Goal: Information Seeking & Learning: Learn about a topic

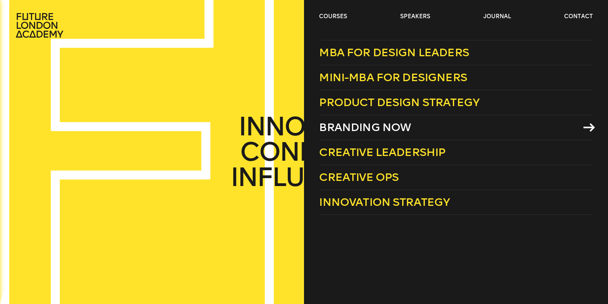
click at [351, 127] on span "Branding Now" at bounding box center [365, 127] width 92 height 13
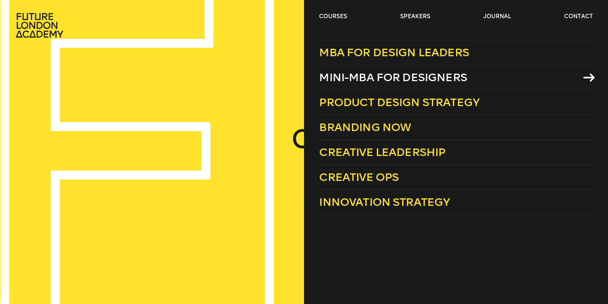
click at [388, 79] on span "Mini-MBA for Designers" at bounding box center [393, 77] width 148 height 13
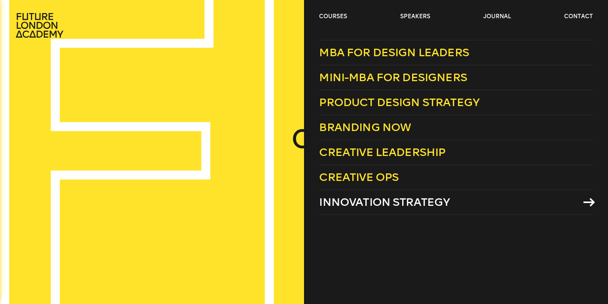
click at [351, 205] on span "Innovation Strategy" at bounding box center [384, 202] width 131 height 13
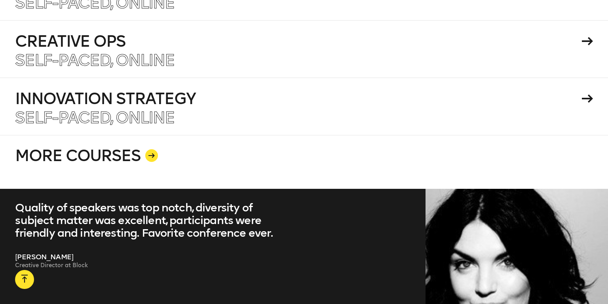
scroll to position [1508, 0]
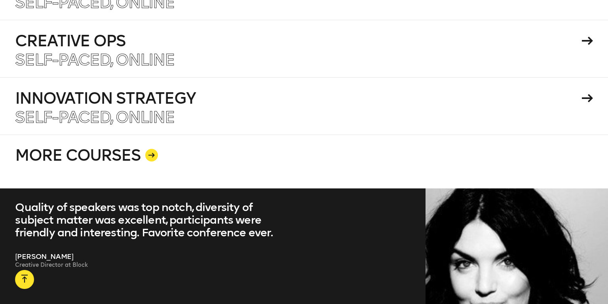
click at [153, 153] on icon at bounding box center [151, 155] width 6 height 5
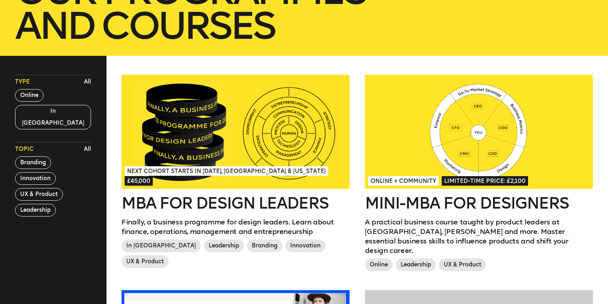
scroll to position [174, 0]
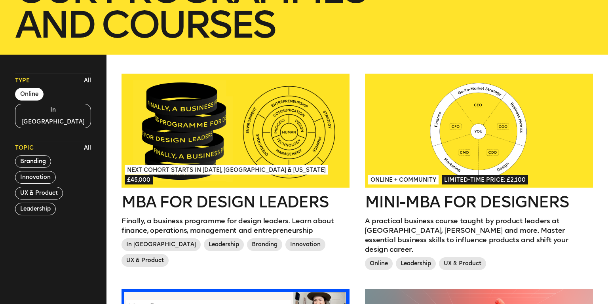
click at [28, 96] on button "Online" at bounding box center [29, 94] width 29 height 13
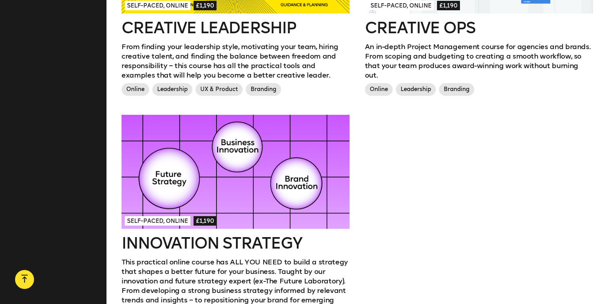
scroll to position [790, 0]
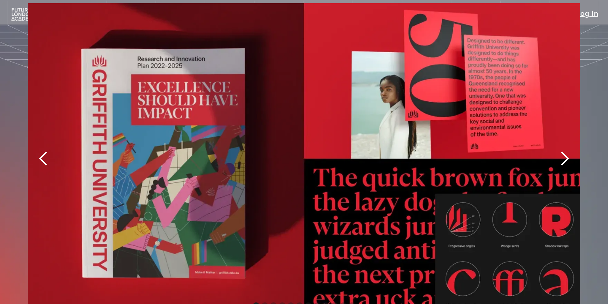
scroll to position [1719, 0]
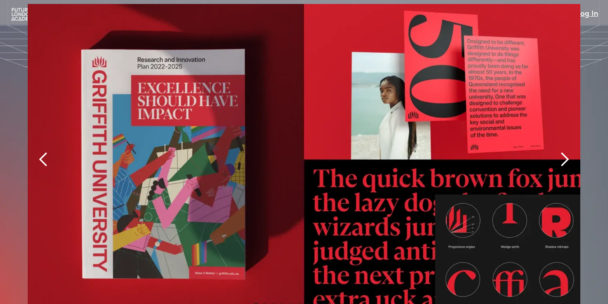
click at [565, 152] on div "next slide" at bounding box center [565, 160] width 16 height 16
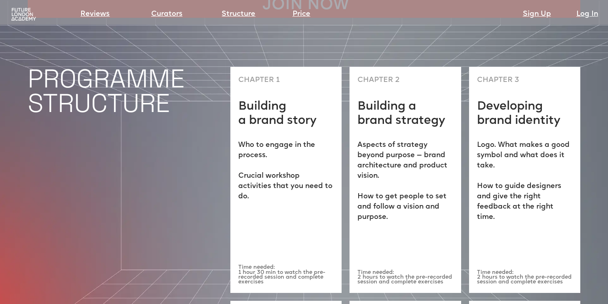
scroll to position [2051, 0]
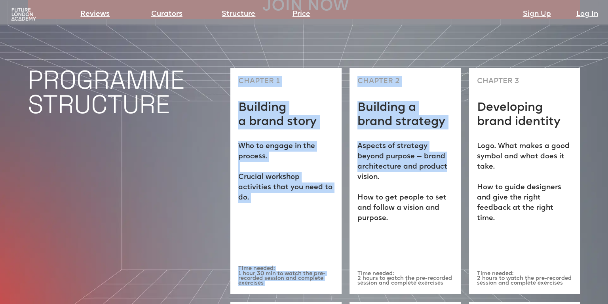
drag, startPoint x: 240, startPoint y: 52, endPoint x: 450, endPoint y: 134, distance: 225.4
click at [450, 134] on div "PROGRAMME STRUCTURE CHAPTER 1 Building a brand story Who to engage in the proce…" at bounding box center [304, 275] width 608 height 513
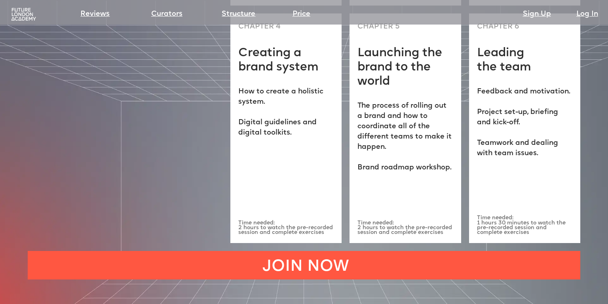
scroll to position [2369, 0]
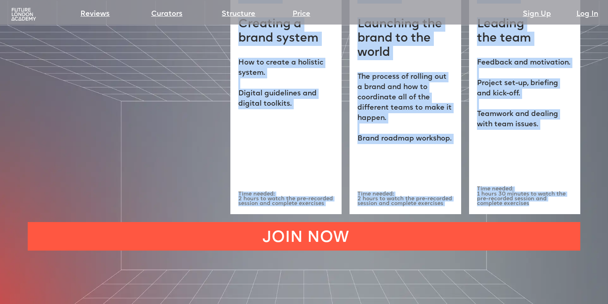
click at [505, 187] on p "Time needed: 1 hours 30 minutes to watch the pre-recorded session and complete …" at bounding box center [524, 196] width 95 height 19
copy div "CHAPTER 1 Building a brand story Who to engage in the process. ‍ Crucial worksh…"
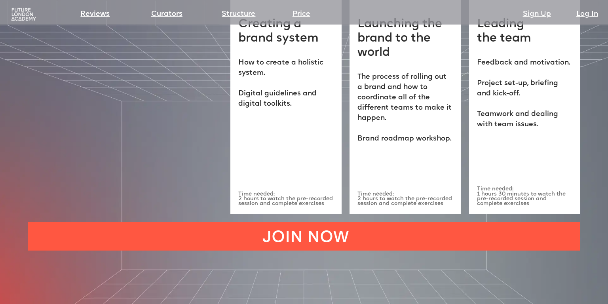
click at [443, 74] on p "The process of rolling out a brand and how to coordinate all of the different t…" at bounding box center [405, 108] width 95 height 72
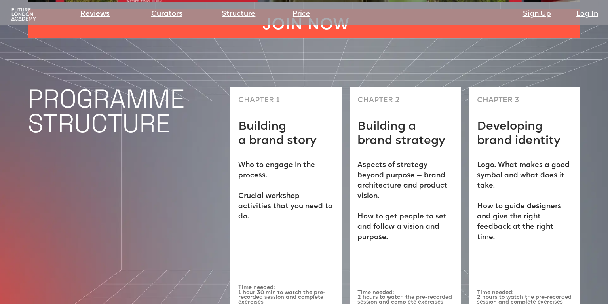
scroll to position [2032, 0]
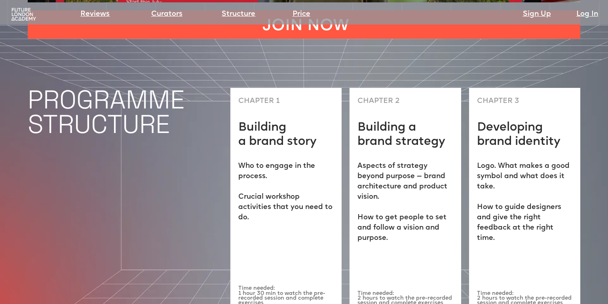
click at [240, 121] on h2 "Building a brand story" at bounding box center [277, 135] width 78 height 29
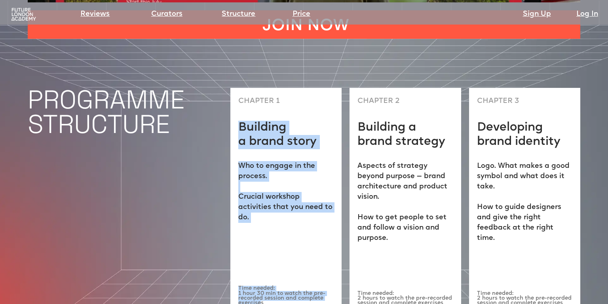
drag, startPoint x: 240, startPoint y: 97, endPoint x: 262, endPoint y: 278, distance: 182.2
click at [262, 278] on div "CHAPTER 1 Building a brand story Who to engage in the process. ‍ Crucial worksh…" at bounding box center [285, 201] width 111 height 226
copy div "Building a brand story Who to engage in the process. ‍ Crucial workshop activit…"
click at [276, 161] on p "Who to engage in the process. ‍ Crucial workshop activities that you need to do." at bounding box center [285, 192] width 95 height 62
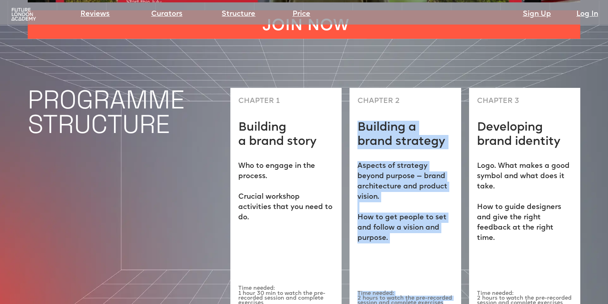
drag, startPoint x: 359, startPoint y: 96, endPoint x: 444, endPoint y: 278, distance: 201.6
click at [444, 278] on div "CHAPTER 2 Building a brand strategy Aspects of strategy beyond purpose — brand …" at bounding box center [405, 201] width 111 height 226
copy div "Building a brand strategy Aspects of strategy beyond purpose — brand architectu…"
click at [430, 121] on h1 "Building a brand strategy" at bounding box center [405, 135] width 95 height 29
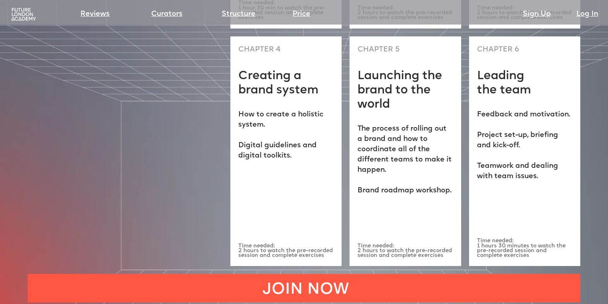
scroll to position [2390, 0]
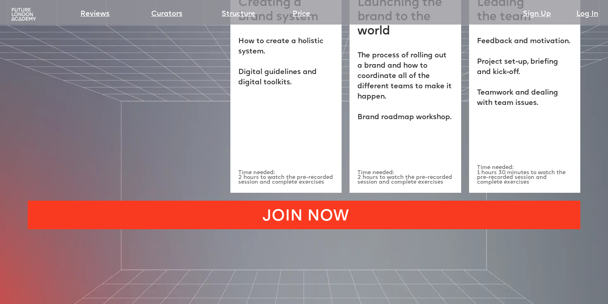
click at [296, 201] on link "JOIN NOW" at bounding box center [304, 215] width 553 height 29
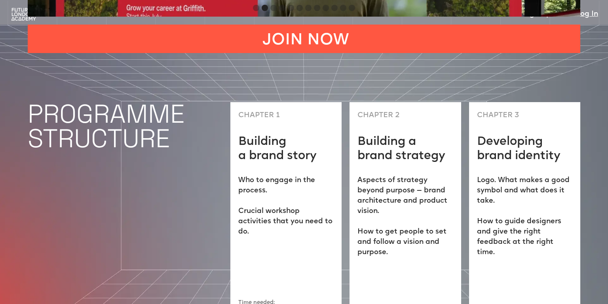
scroll to position [2016, 0]
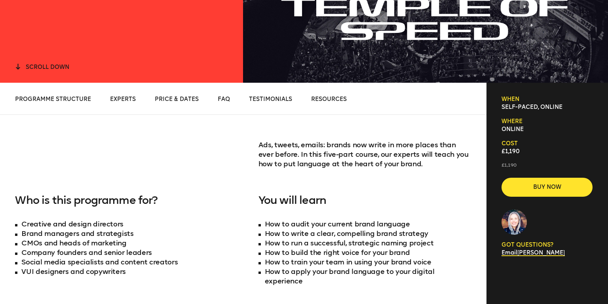
scroll to position [227, 0]
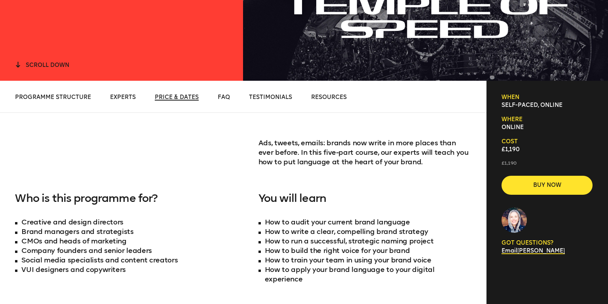
click at [169, 99] on span "Price & Dates" at bounding box center [177, 97] width 44 height 7
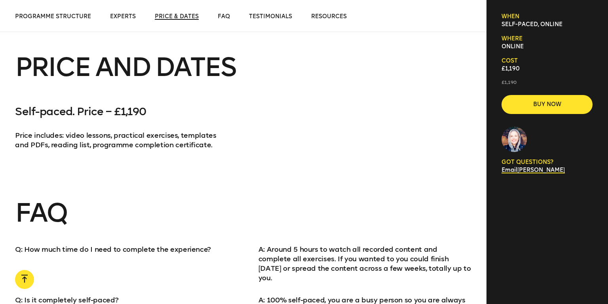
scroll to position [2003, 0]
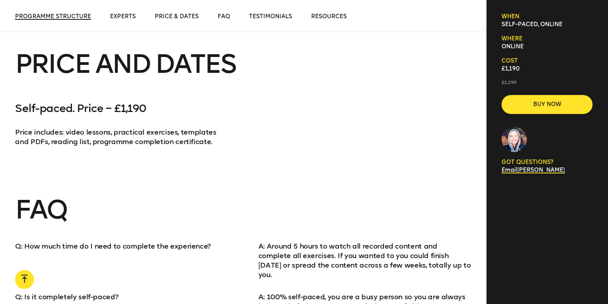
click at [59, 16] on span "Programme Structure" at bounding box center [53, 16] width 76 height 7
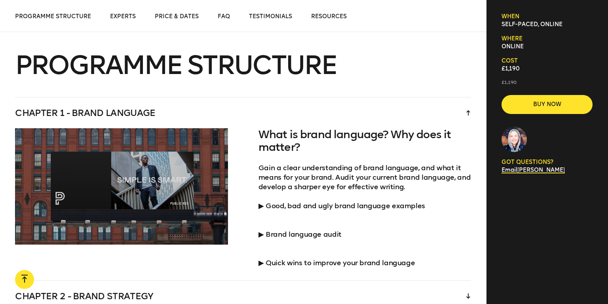
scroll to position [1320, 0]
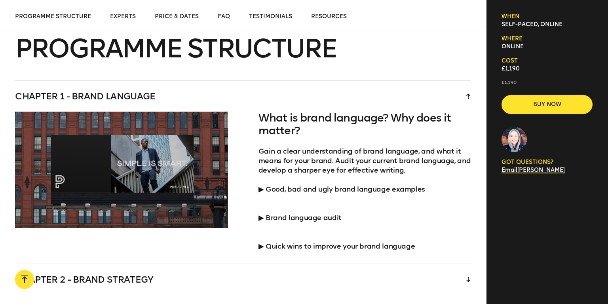
click at [468, 93] on icon at bounding box center [468, 96] width 4 height 6
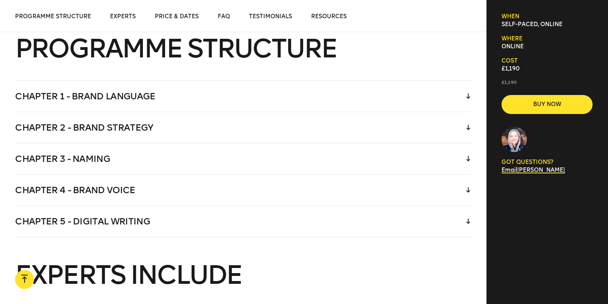
click at [245, 81] on div "Chapter 1 - Brand language" at bounding box center [243, 96] width 456 height 31
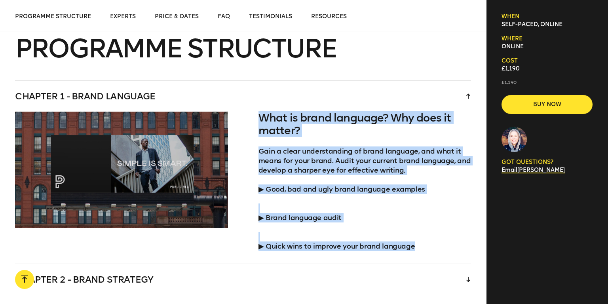
drag, startPoint x: 259, startPoint y: 108, endPoint x: 415, endPoint y: 233, distance: 200.3
click at [415, 233] on div "What is brand language? Why does it matter? Gain a clear understanding of brand…" at bounding box center [365, 188] width 213 height 152
copy div "What is brand language? Why does it matter? Gain a clear understanding of brand…"
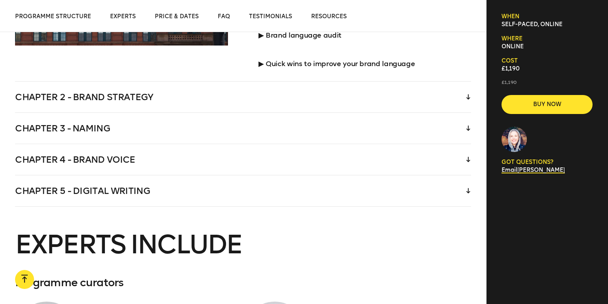
click at [135, 88] on div "Chapter 2 - Brand strategy" at bounding box center [243, 97] width 456 height 31
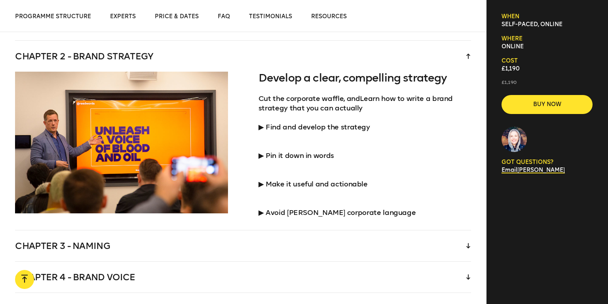
scroll to position [1390, 0]
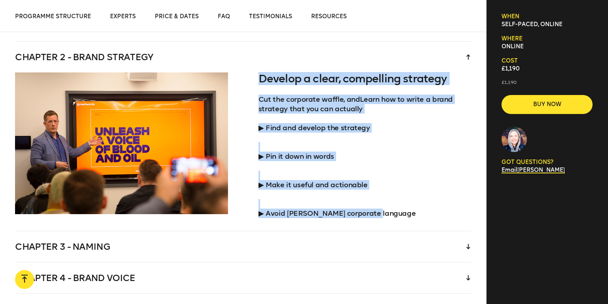
drag, startPoint x: 259, startPoint y: 66, endPoint x: 384, endPoint y: 208, distance: 189.1
click at [384, 208] on div "Develop a clear, compelling strategy Cut the corporate waffle, andLearn how to …" at bounding box center [365, 151] width 213 height 158
copy div "Develop a clear, compelling strategy Cut the corporate waffle, andLearn how to …"
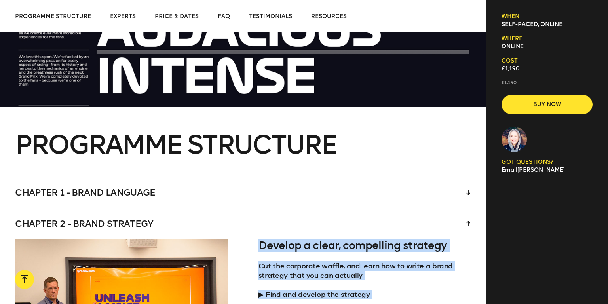
scroll to position [1227, 0]
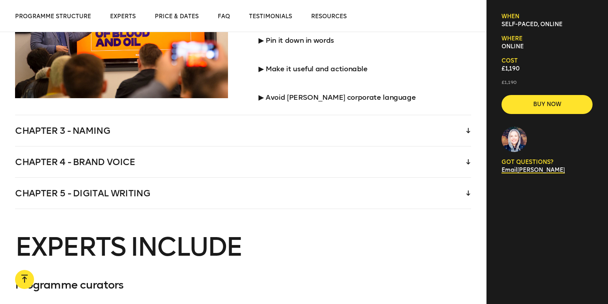
click at [102, 121] on div "Chapter 3 - Naming" at bounding box center [243, 130] width 456 height 31
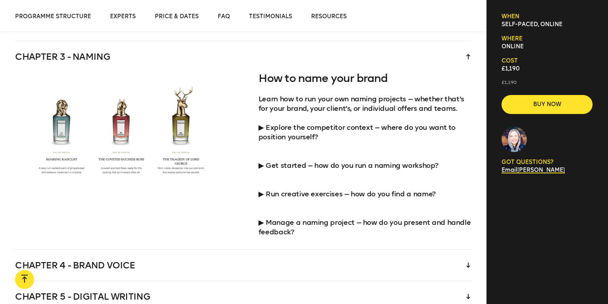
scroll to position [1421, 0]
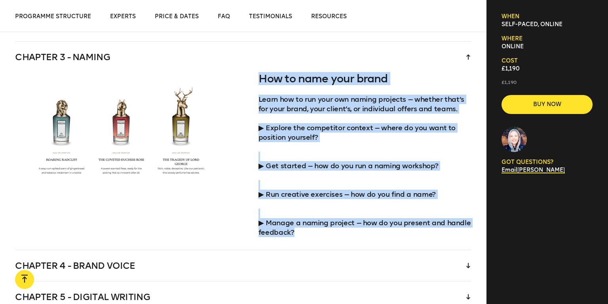
drag, startPoint x: 259, startPoint y: 70, endPoint x: 297, endPoint y: 225, distance: 160.3
click at [297, 225] on div "How to name your brand Learn how to run your own naming projects — whether that…" at bounding box center [365, 160] width 213 height 177
copy div "How to name your brand Learn how to run your own naming projects — whether that…"
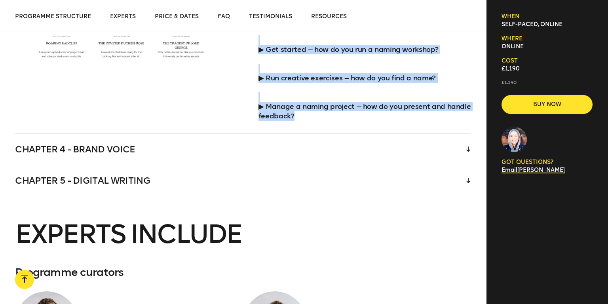
click at [133, 134] on div "Chapter 4 - Brand voice" at bounding box center [243, 149] width 456 height 31
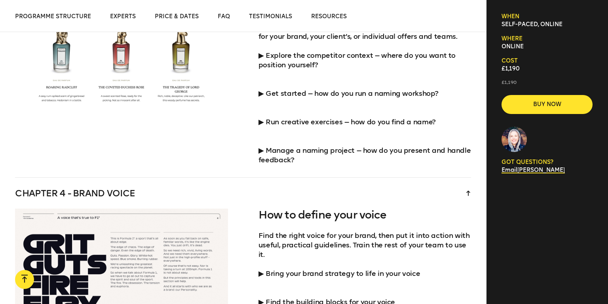
click at [133, 129] on div at bounding box center [121, 88] width 213 height 177
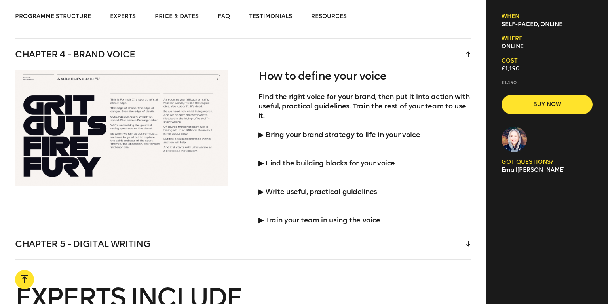
scroll to position [1453, 0]
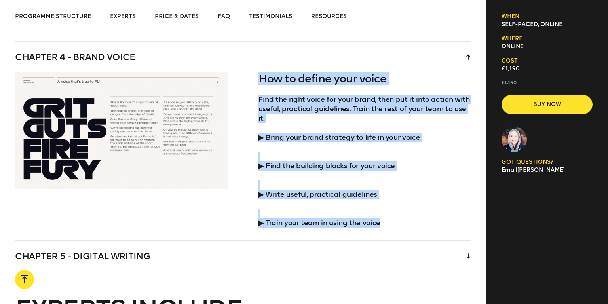
drag, startPoint x: 258, startPoint y: 68, endPoint x: 382, endPoint y: 204, distance: 183.9
click at [382, 204] on div "How to define your voice Find the right voice for your brand, then put it into …" at bounding box center [365, 156] width 213 height 168
copy div "How to define your voice Find the right voice for your brand, then put it into …"
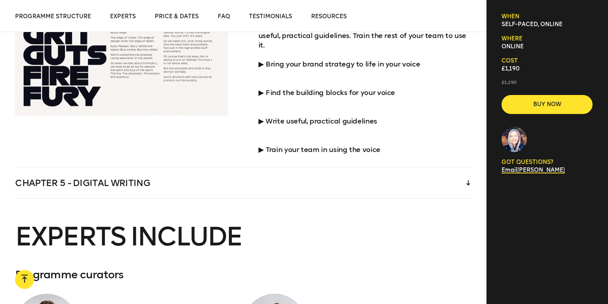
click at [135, 167] on div "Chapter 5 - Digital writing" at bounding box center [243, 182] width 456 height 31
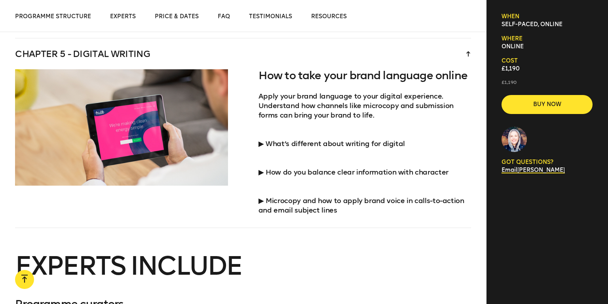
scroll to position [1484, 0]
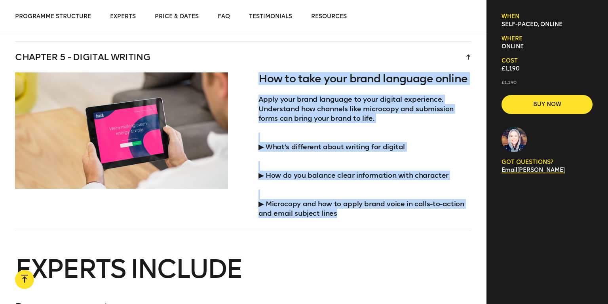
drag, startPoint x: 260, startPoint y: 67, endPoint x: 342, endPoint y: 204, distance: 159.8
click at [342, 204] on div "How to take your brand language online Apply your brand language to your digita…" at bounding box center [365, 151] width 213 height 158
copy div "How to take your brand language online Apply your brand language to your digita…"
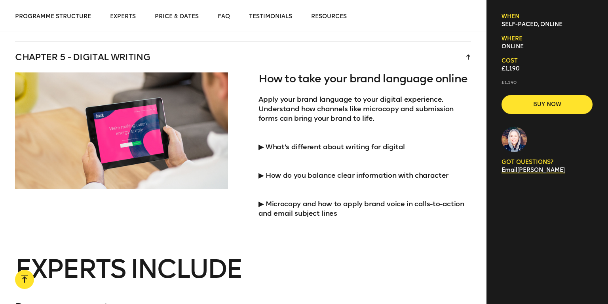
click at [388, 104] on p "Apply your brand language to your digital experience. Understand how channels l…" at bounding box center [365, 109] width 213 height 29
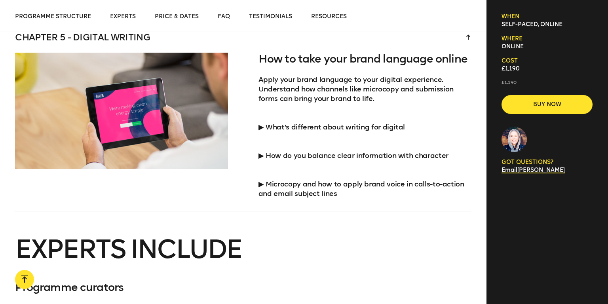
scroll to position [1503, 0]
